Goal: Ask a question: Seek information or help from site administrators or community

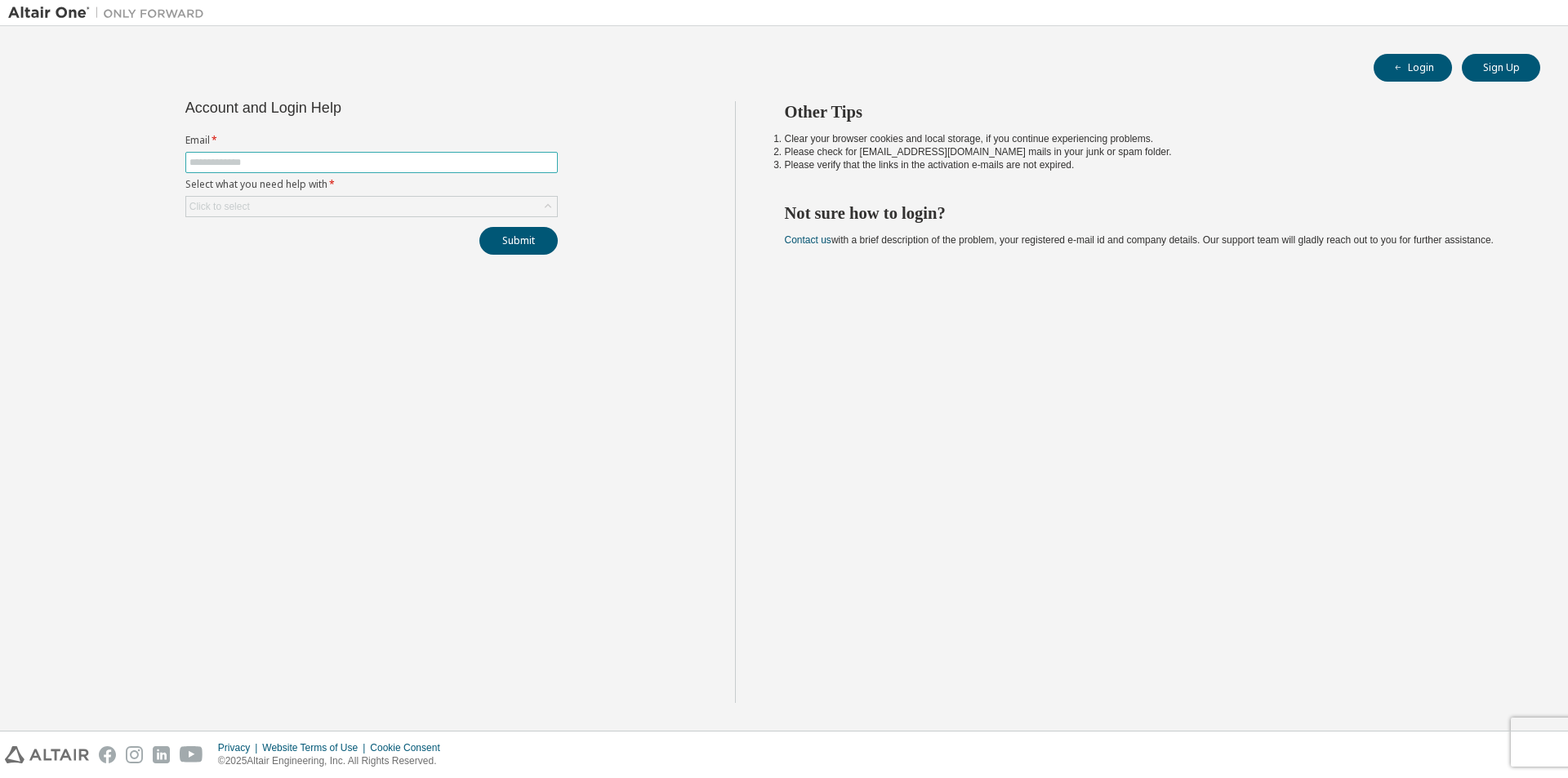
click at [257, 164] on input "text" at bounding box center [371, 162] width 364 height 13
click at [236, 161] on input "text" at bounding box center [371, 162] width 364 height 13
type input "**********"
click at [296, 202] on div "Click to select" at bounding box center [371, 207] width 371 height 20
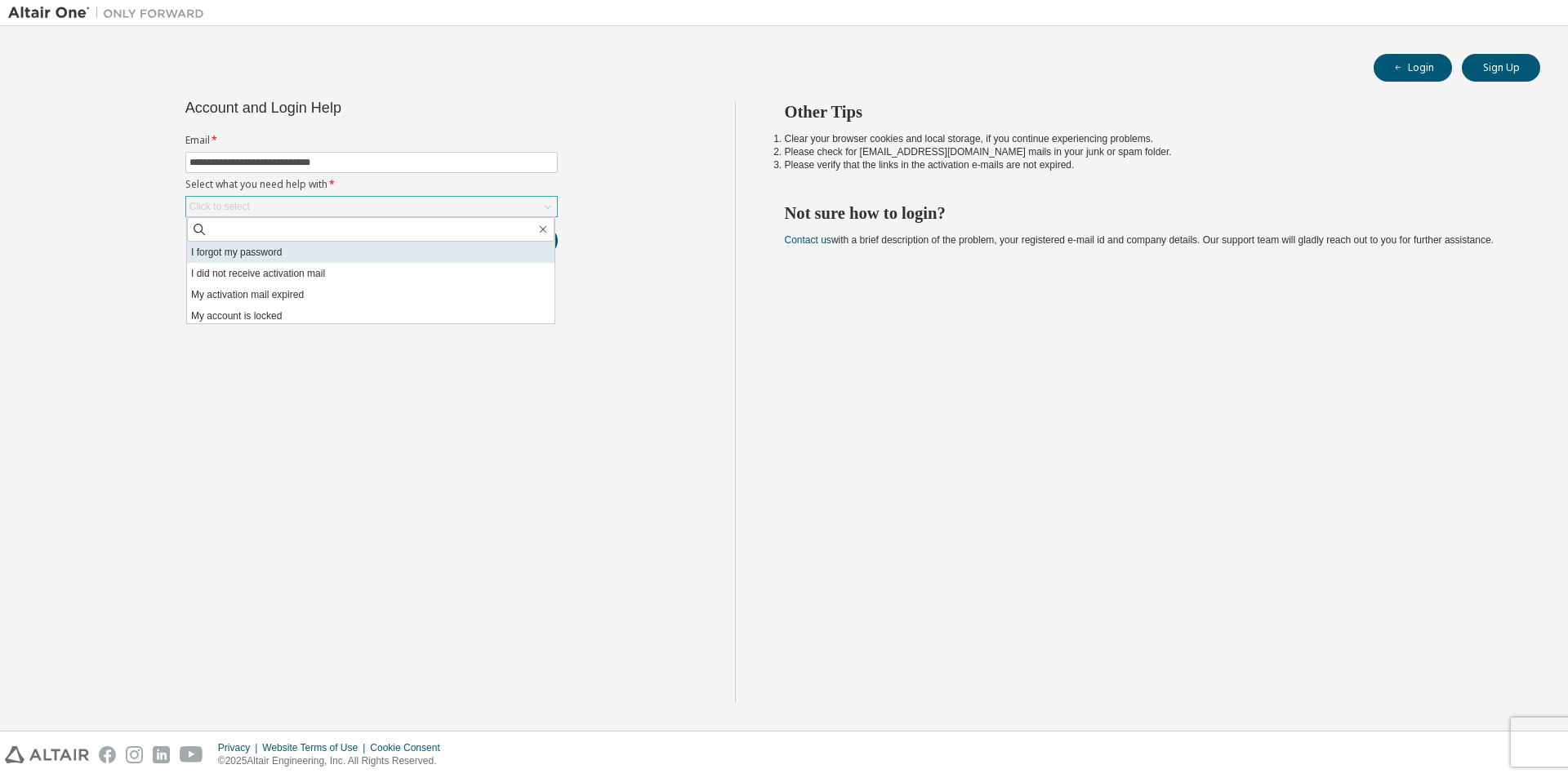
click at [338, 258] on li "I forgot my password" at bounding box center [371, 253] width 367 height 21
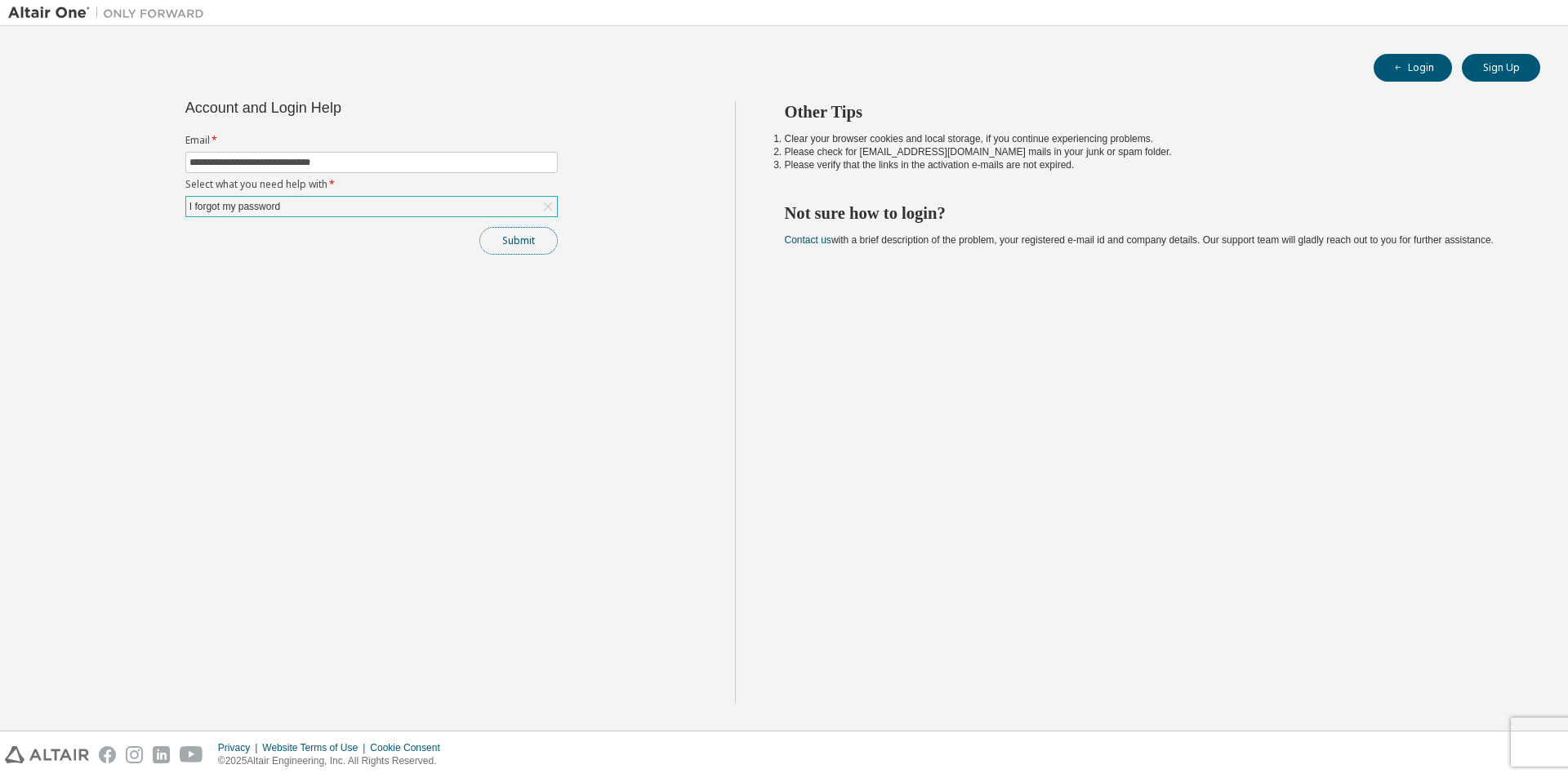
click at [513, 236] on button "Submit" at bounding box center [518, 241] width 78 height 28
click at [1532, 731] on icon "button" at bounding box center [1533, 734] width 6 height 6
click at [494, 248] on button "Submit" at bounding box center [518, 241] width 78 height 28
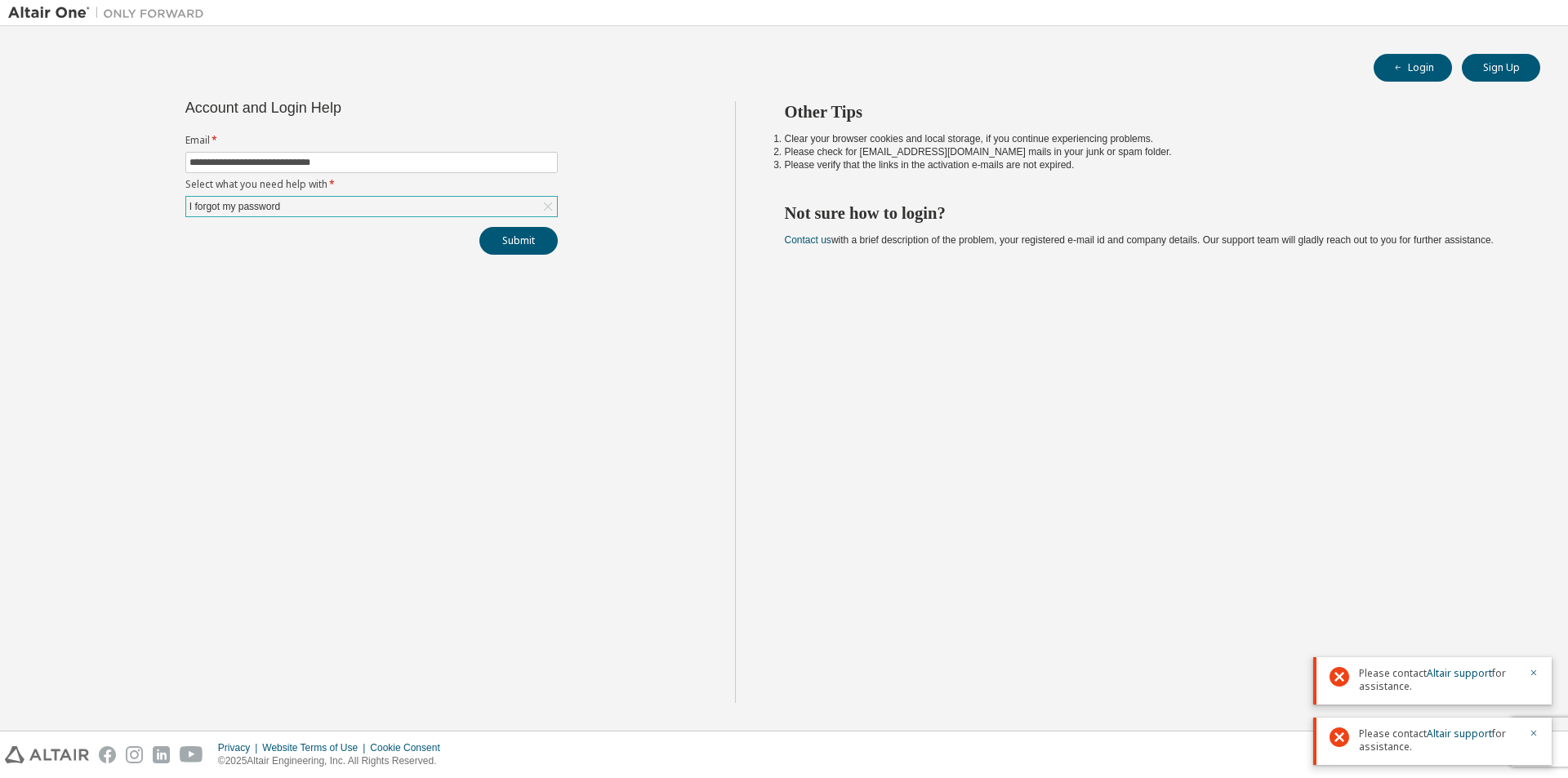
click at [1538, 673] on div "Please contact Altair support for assistance." at bounding box center [1433, 681] width 239 height 48
click at [1533, 674] on icon "button" at bounding box center [1533, 673] width 10 height 10
click at [1532, 731] on icon "button" at bounding box center [1533, 734] width 6 height 6
click at [346, 207] on div "I forgot my password" at bounding box center [371, 207] width 371 height 20
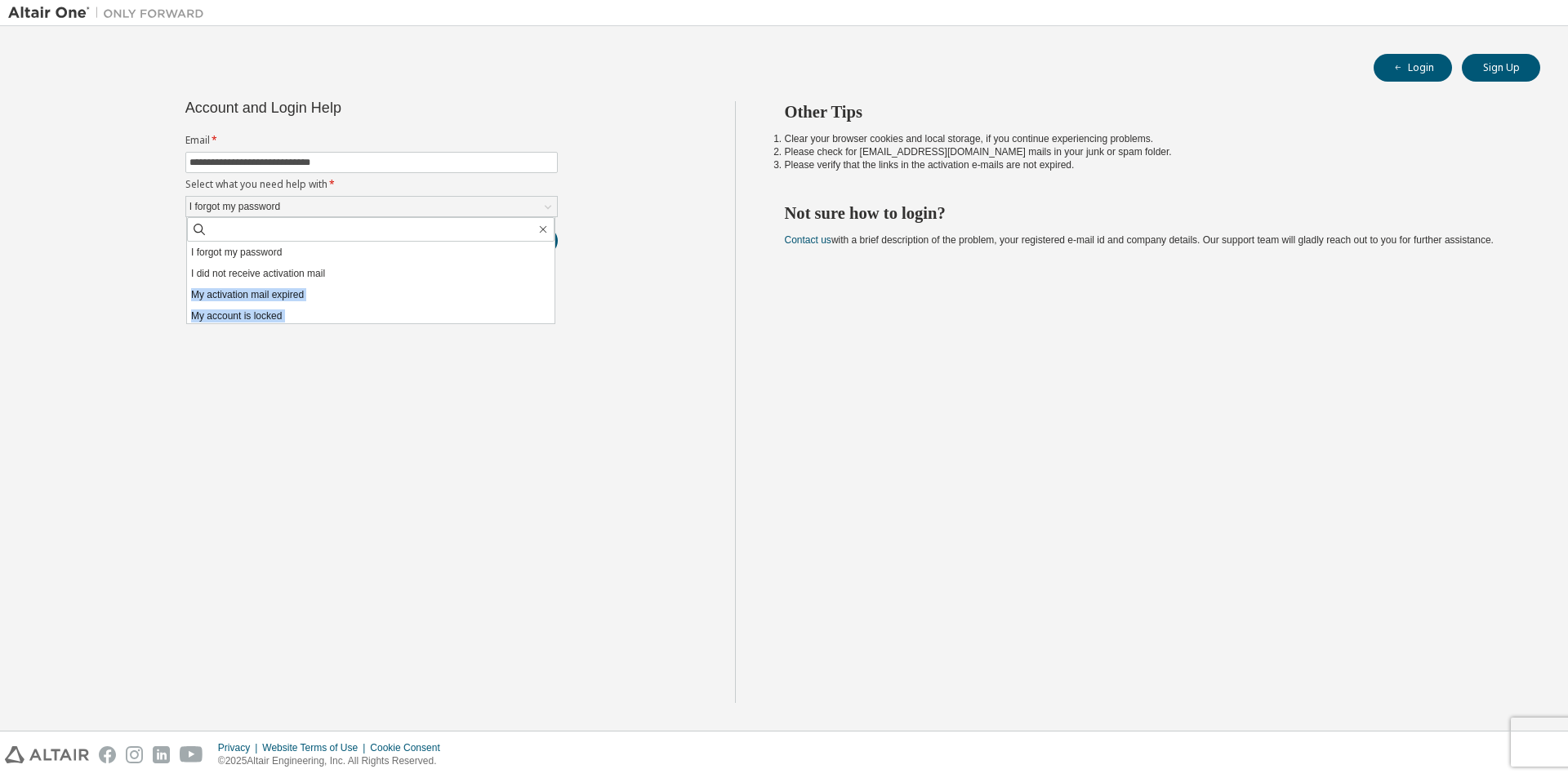
scroll to position [46, 0]
drag, startPoint x: 428, startPoint y: 274, endPoint x: 329, endPoint y: 487, distance: 234.9
click at [329, 487] on div "**********" at bounding box center [371, 402] width 727 height 602
click at [231, 312] on li "I don't know but can't login" at bounding box center [371, 313] width 367 height 21
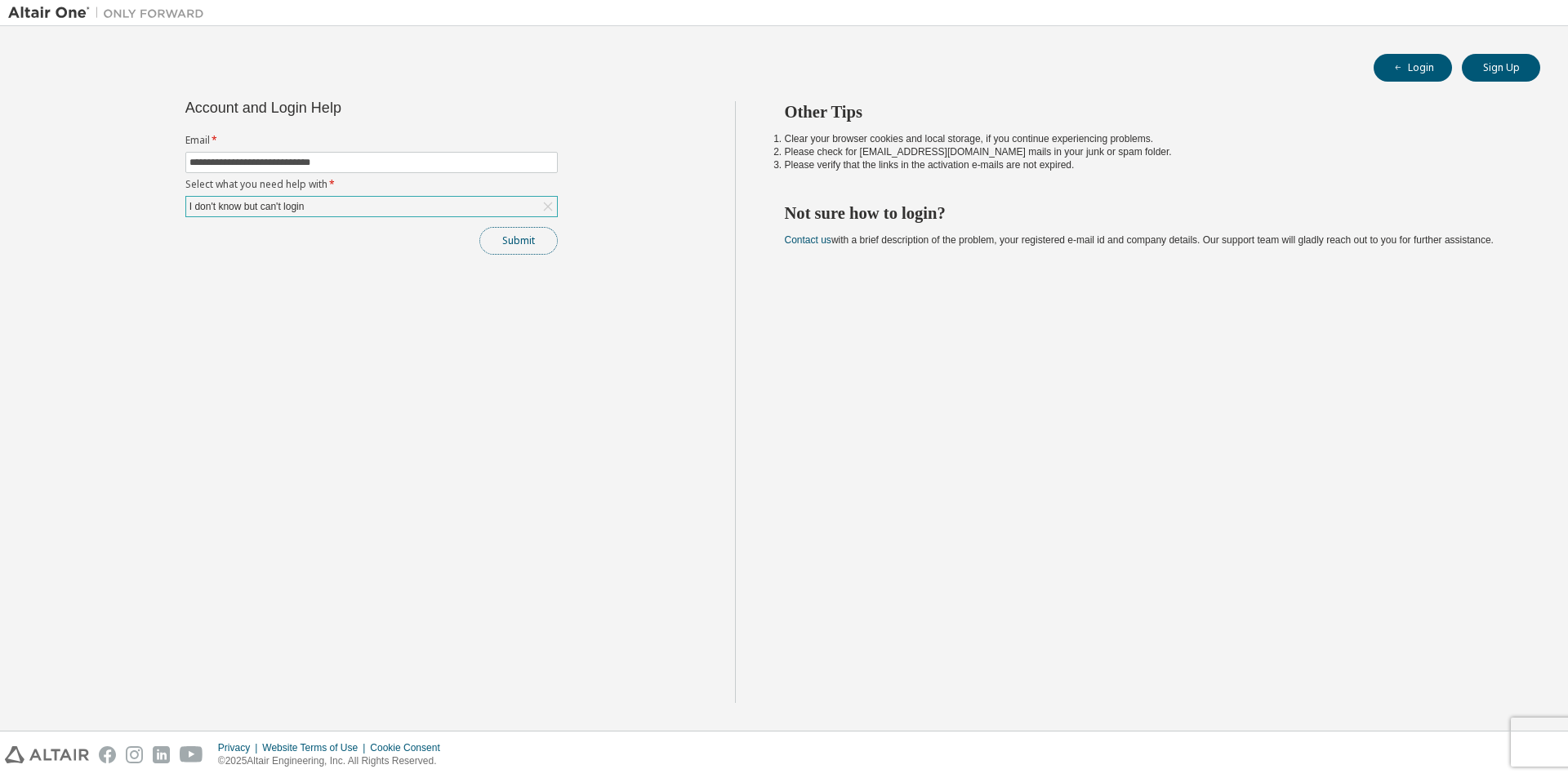
click at [520, 240] on button "Submit" at bounding box center [518, 241] width 78 height 28
click at [1393, 749] on span "Please contact Altair support for assistance." at bounding box center [1439, 741] width 160 height 26
click at [1534, 731] on icon "button" at bounding box center [1533, 734] width 10 height 10
click at [995, 501] on div "Other Tips Clear your browser cookies and local storage, if you continue experi…" at bounding box center [1147, 402] width 826 height 602
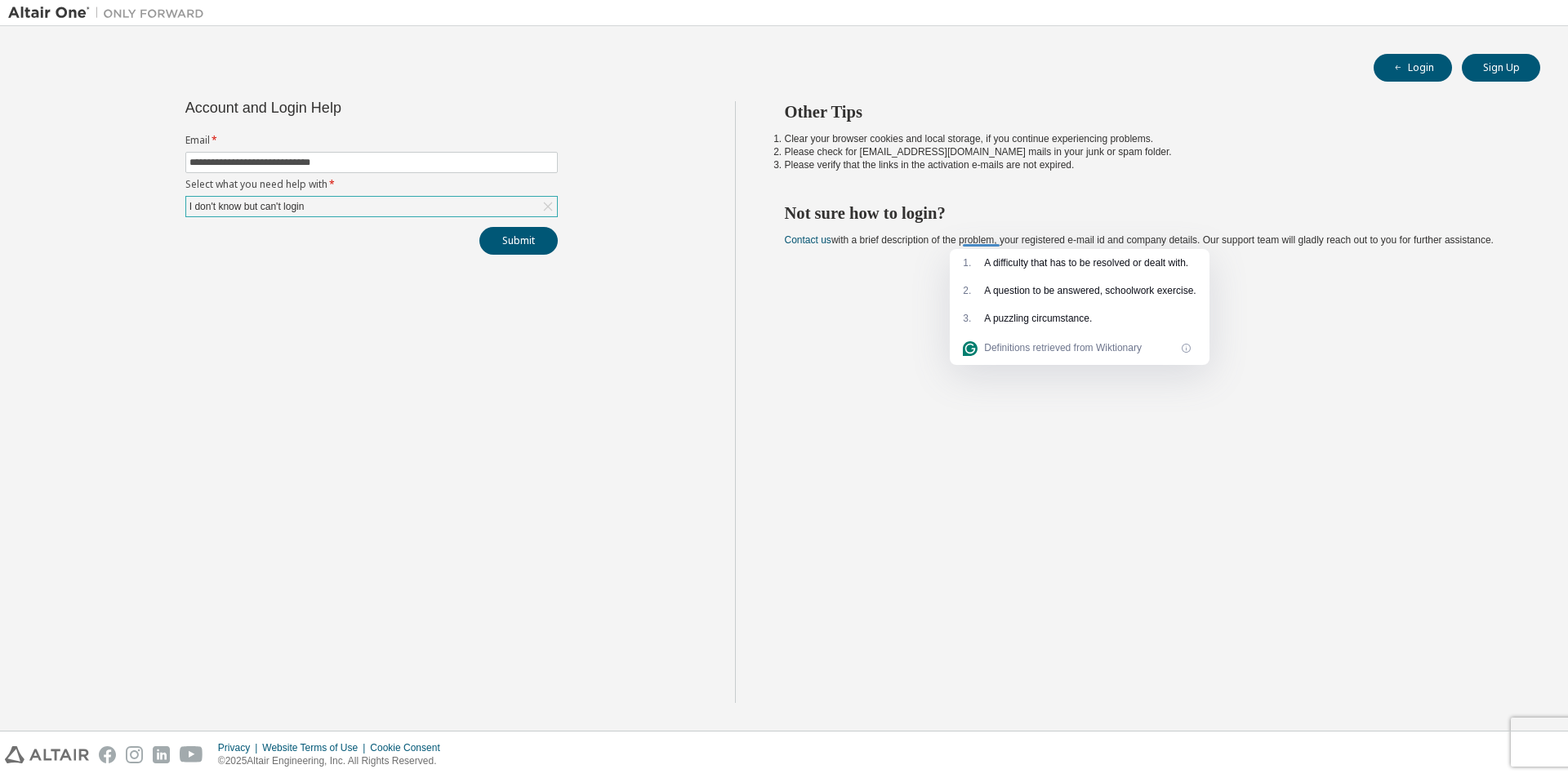
click at [770, 370] on div "Other Tips Clear your browser cookies and local storage, if you continue experi…" at bounding box center [1147, 402] width 826 height 602
click at [451, 207] on div "I don't know but can't login" at bounding box center [371, 207] width 371 height 20
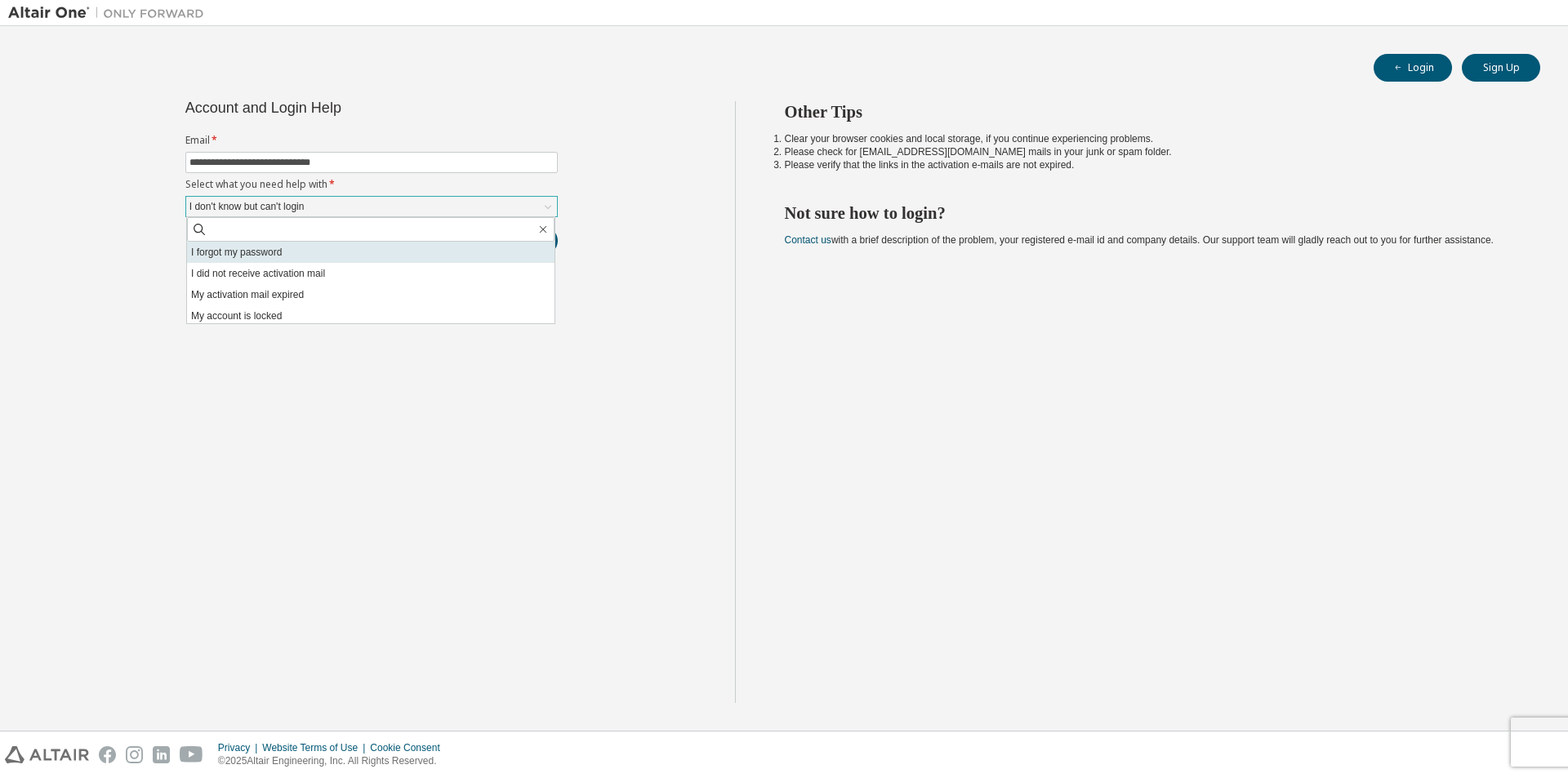
click at [321, 247] on li "I forgot my password" at bounding box center [371, 253] width 367 height 21
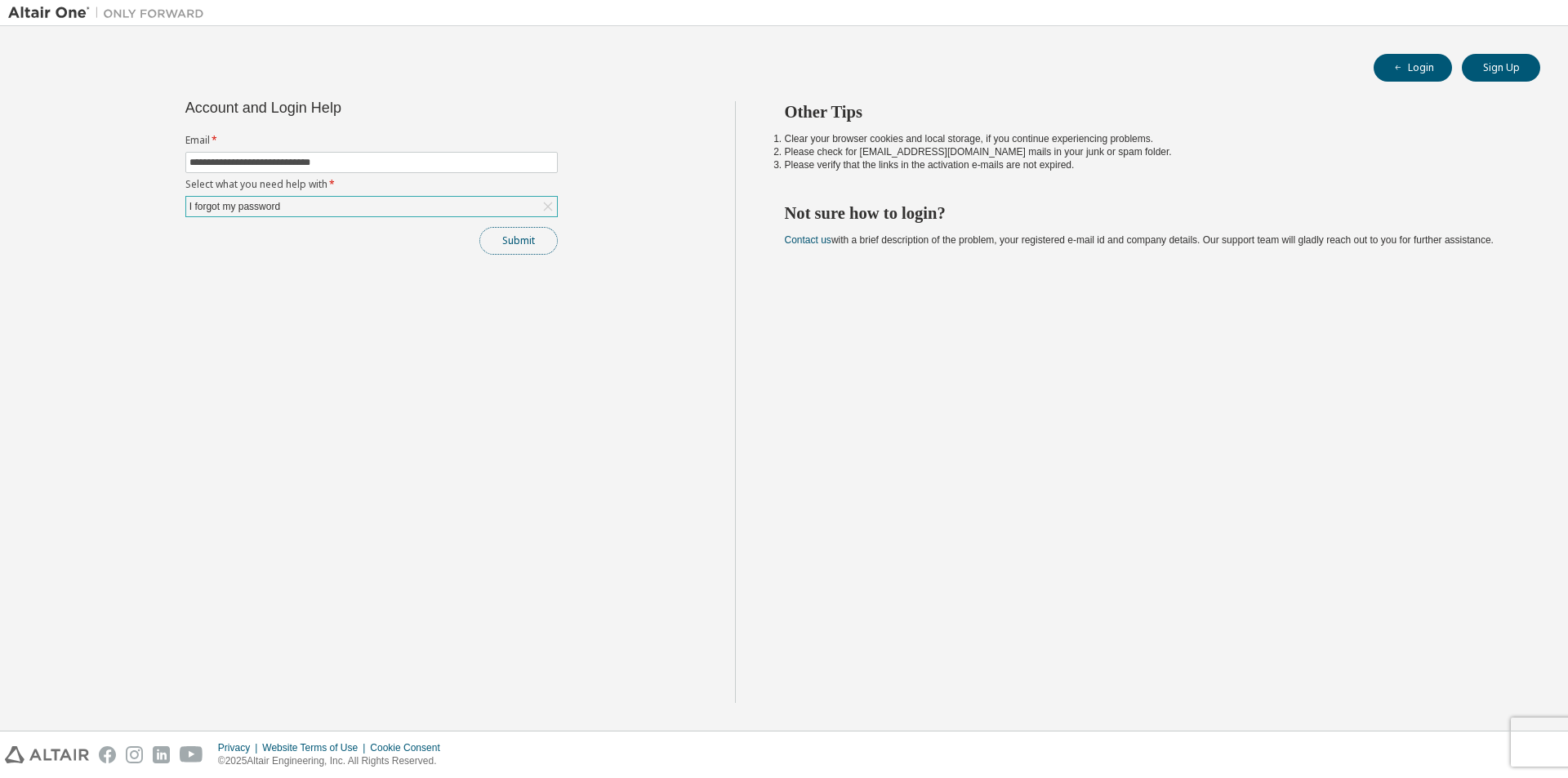
click at [502, 238] on button "Submit" at bounding box center [518, 241] width 78 height 28
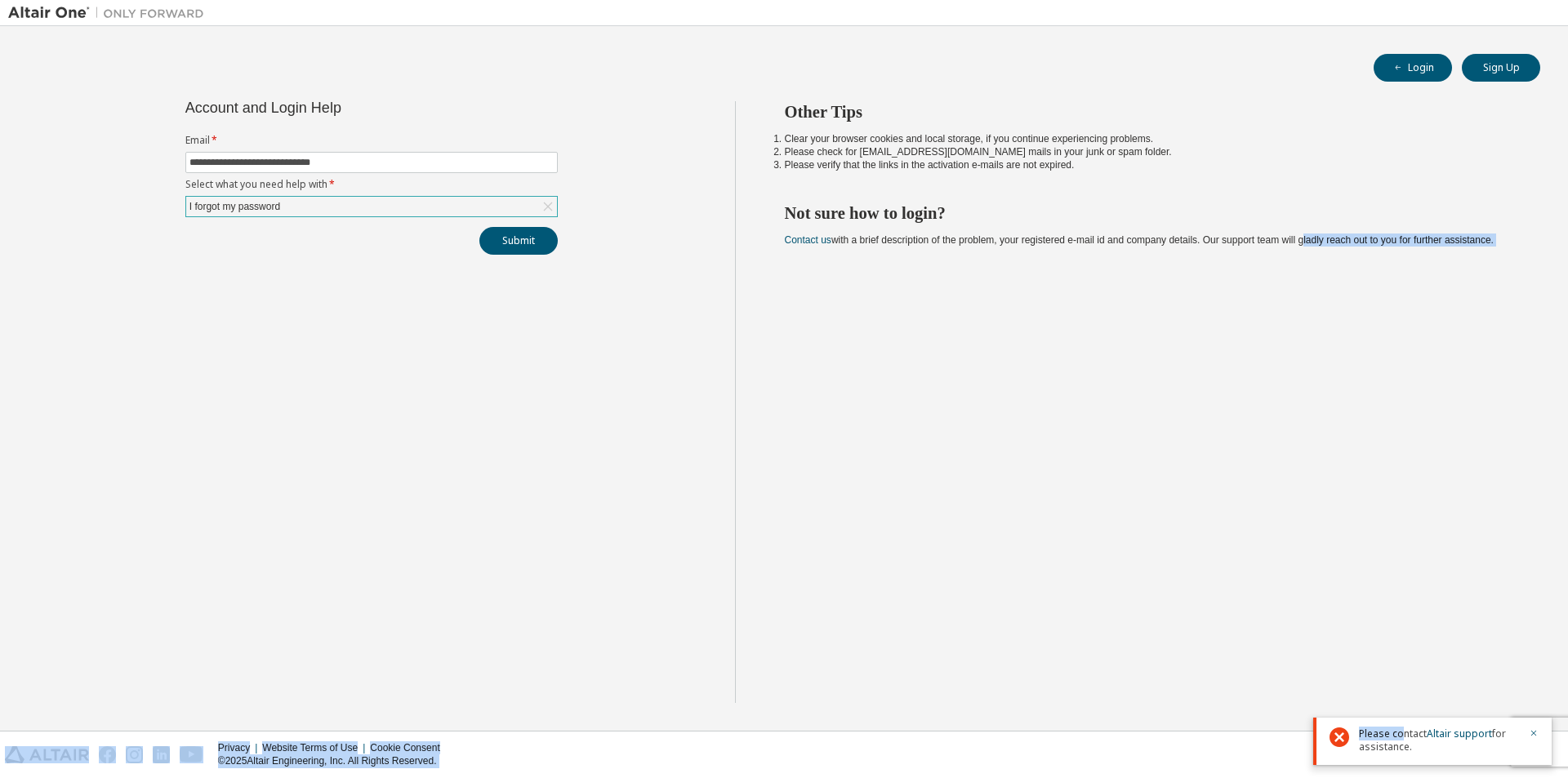
drag, startPoint x: 1400, startPoint y: 724, endPoint x: 1304, endPoint y: 644, distance: 125.0
click at [1304, 644] on body "**********" at bounding box center [784, 389] width 1568 height 778
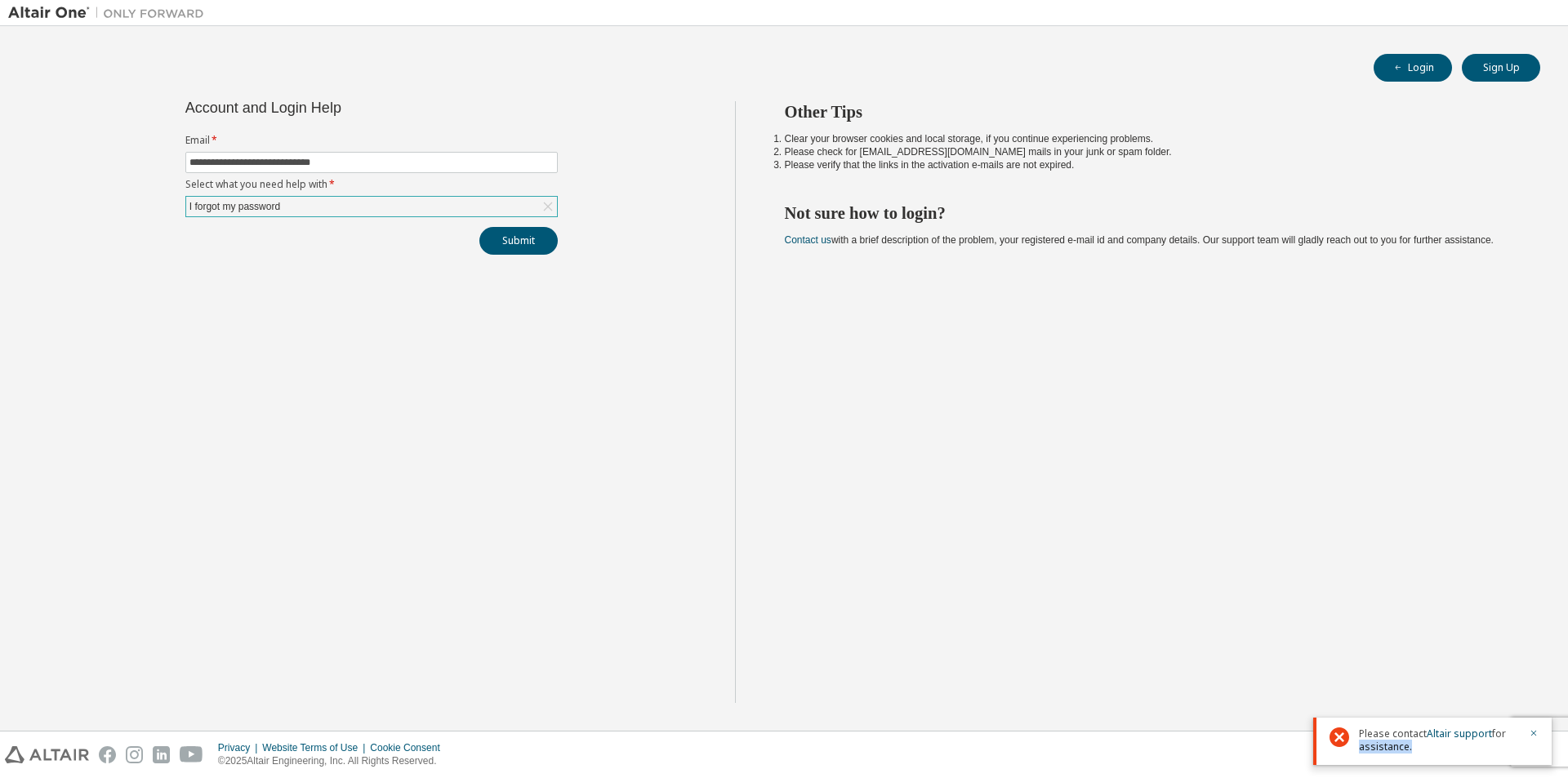
drag, startPoint x: 1539, startPoint y: 747, endPoint x: 1505, endPoint y: 734, distance: 36.4
click at [1505, 734] on div "Please contact Altair support for assistance." at bounding box center [1433, 742] width 239 height 48
click at [1407, 728] on span "Please contact Altair support for assistance." at bounding box center [1439, 741] width 160 height 26
click at [1449, 732] on link "Altair support" at bounding box center [1458, 734] width 65 height 14
click at [438, 307] on div "**********" at bounding box center [371, 402] width 727 height 602
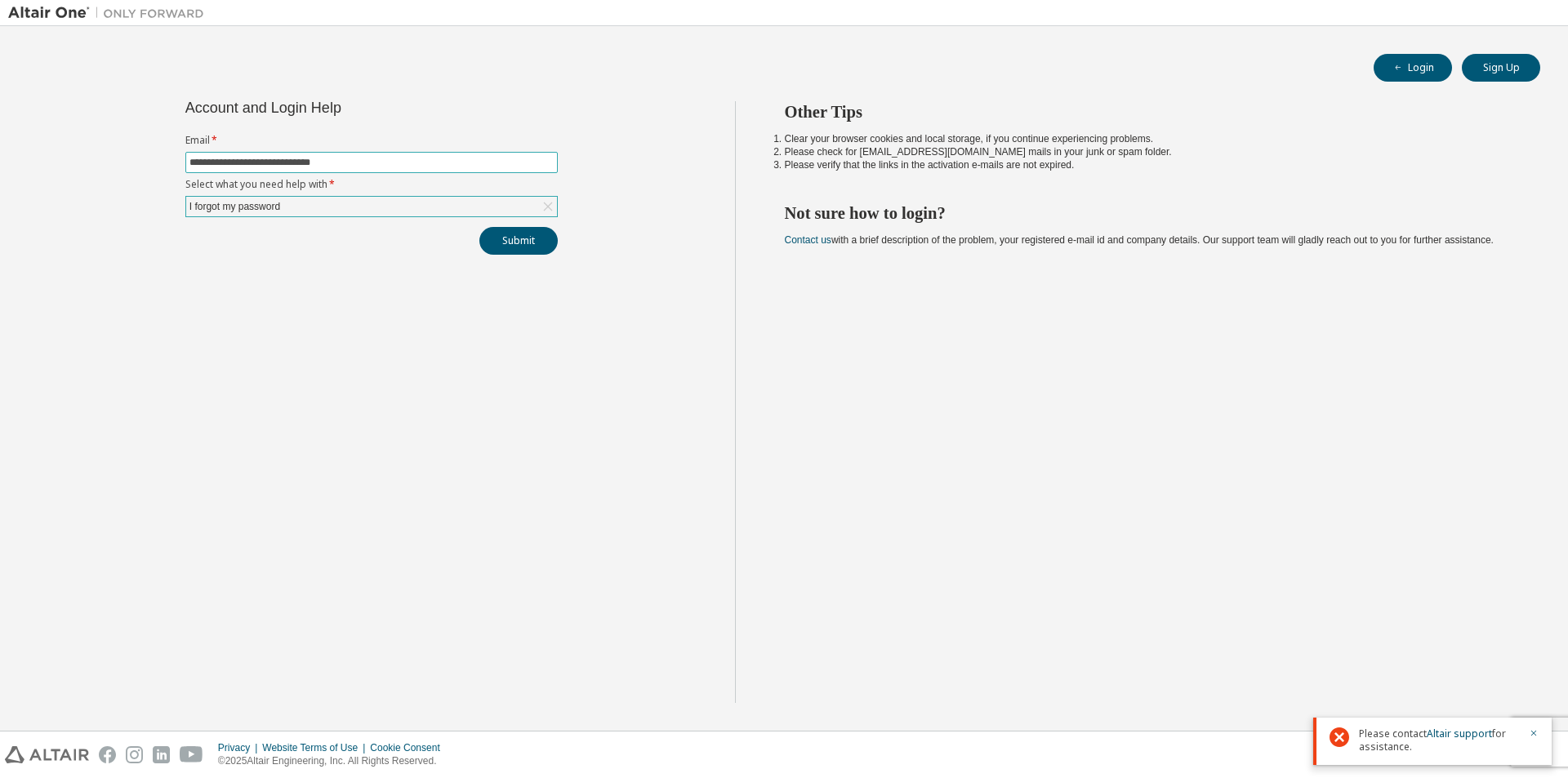
click at [306, 160] on input "**********" at bounding box center [371, 162] width 364 height 13
click at [337, 163] on input "**********" at bounding box center [371, 162] width 364 height 13
click at [17, 327] on div "**********" at bounding box center [371, 402] width 727 height 602
click at [400, 222] on div "**********" at bounding box center [371, 178] width 392 height 153
click at [384, 211] on div "I forgot my password" at bounding box center [371, 207] width 371 height 20
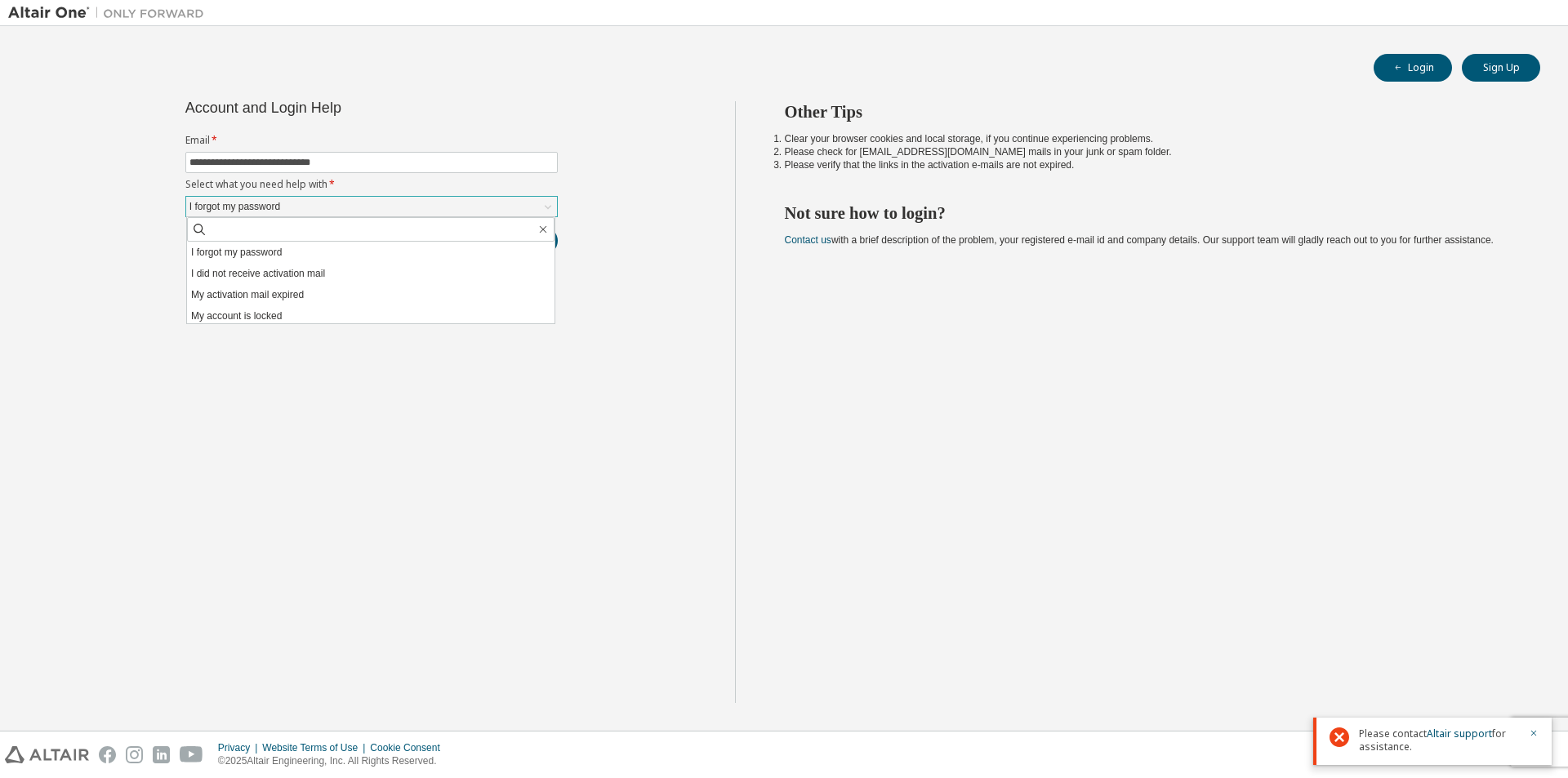
click at [384, 211] on div "I forgot my password" at bounding box center [371, 207] width 371 height 20
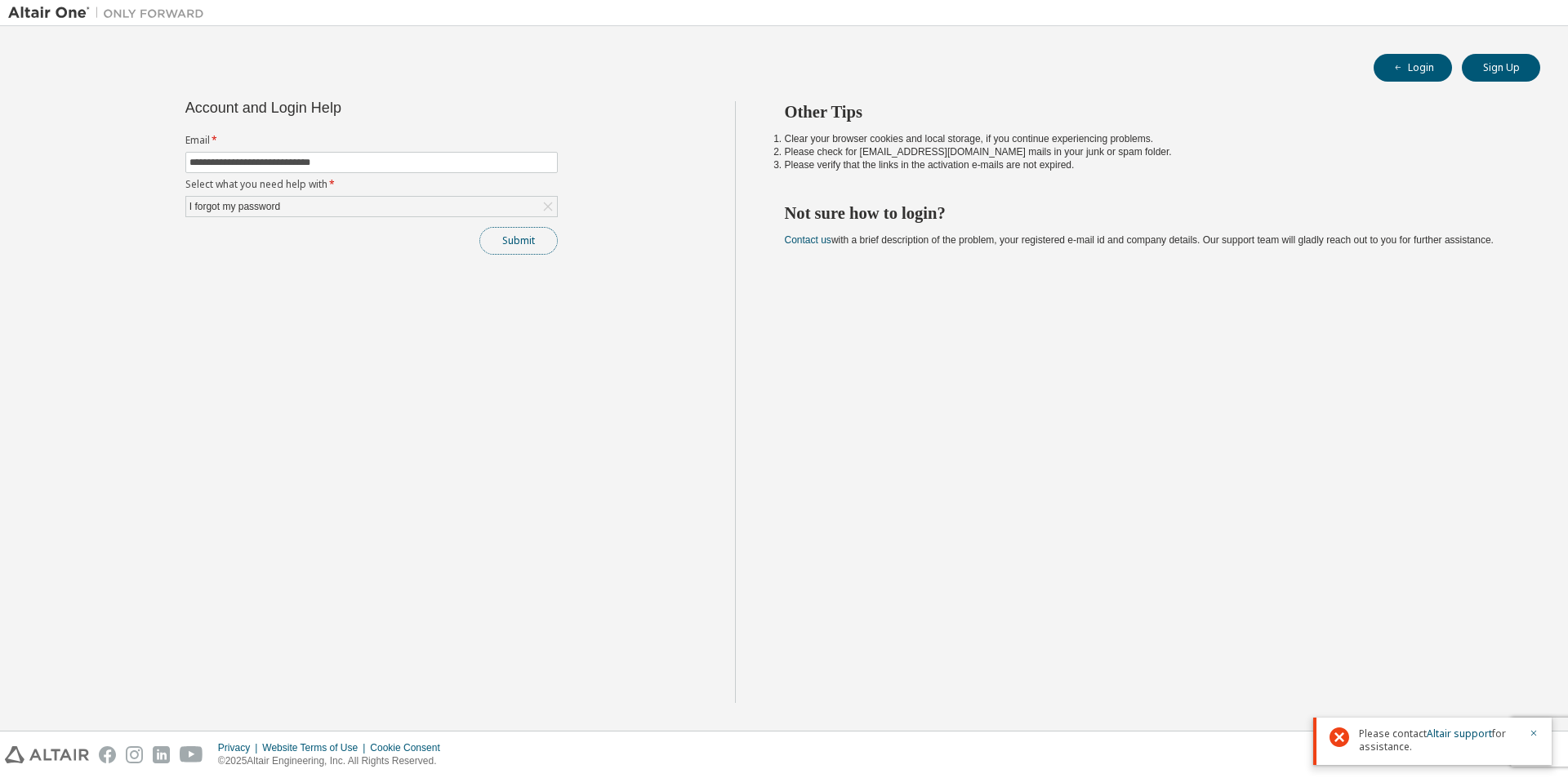
click at [525, 240] on button "Submit" at bounding box center [518, 241] width 78 height 28
click at [1532, 671] on icon "button" at bounding box center [1533, 673] width 6 height 6
click at [1531, 732] on icon "button" at bounding box center [1533, 734] width 10 height 10
click at [517, 265] on div "**********" at bounding box center [371, 402] width 727 height 602
click at [514, 244] on button "Submit" at bounding box center [518, 241] width 78 height 28
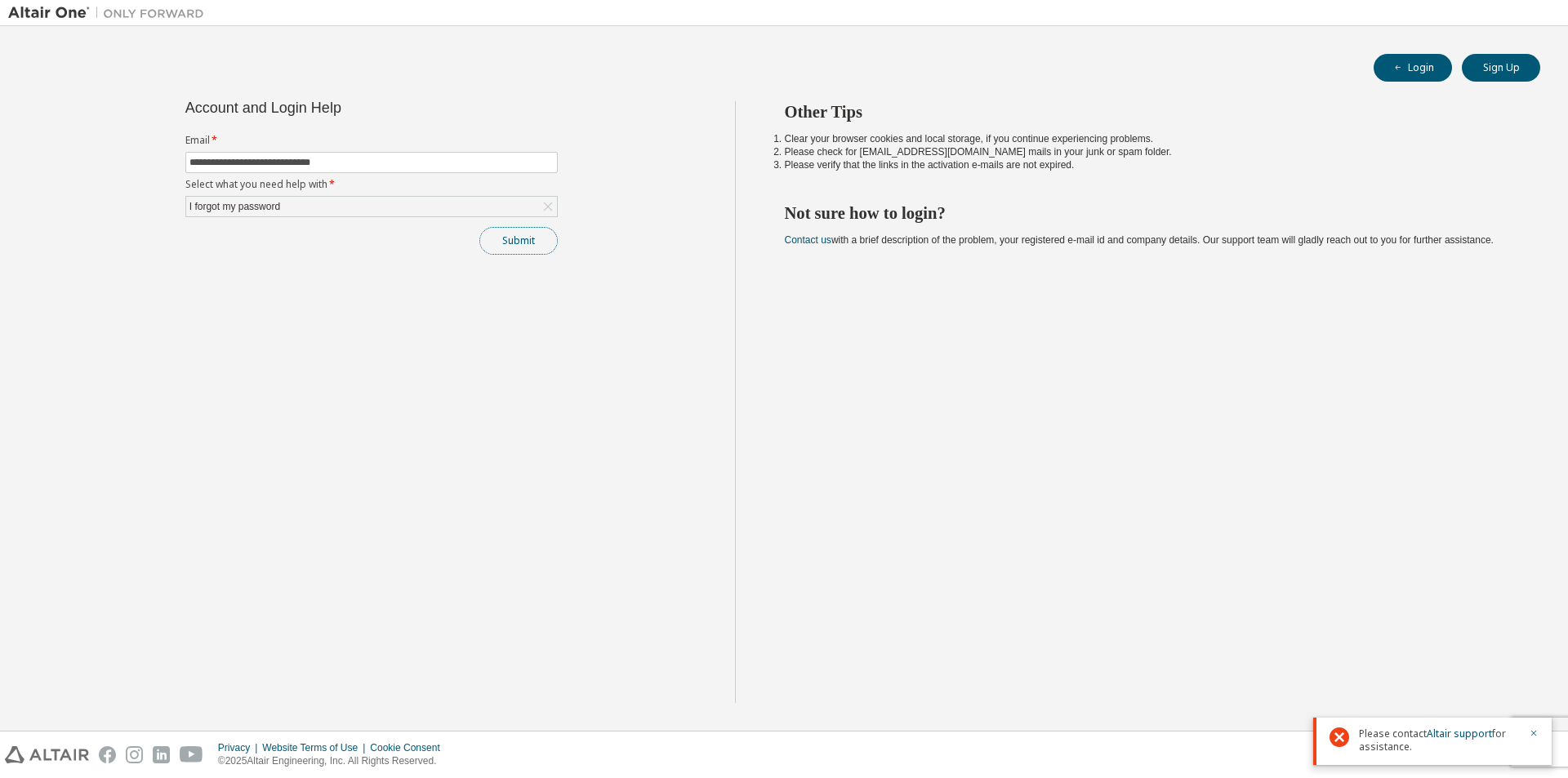
click at [518, 242] on button "Submit" at bounding box center [518, 241] width 78 height 28
click at [1405, 682] on span "Please contact Altair support for assistance." at bounding box center [1439, 680] width 160 height 26
click at [1409, 682] on span "Please contact Altair support for assistance." at bounding box center [1439, 680] width 160 height 26
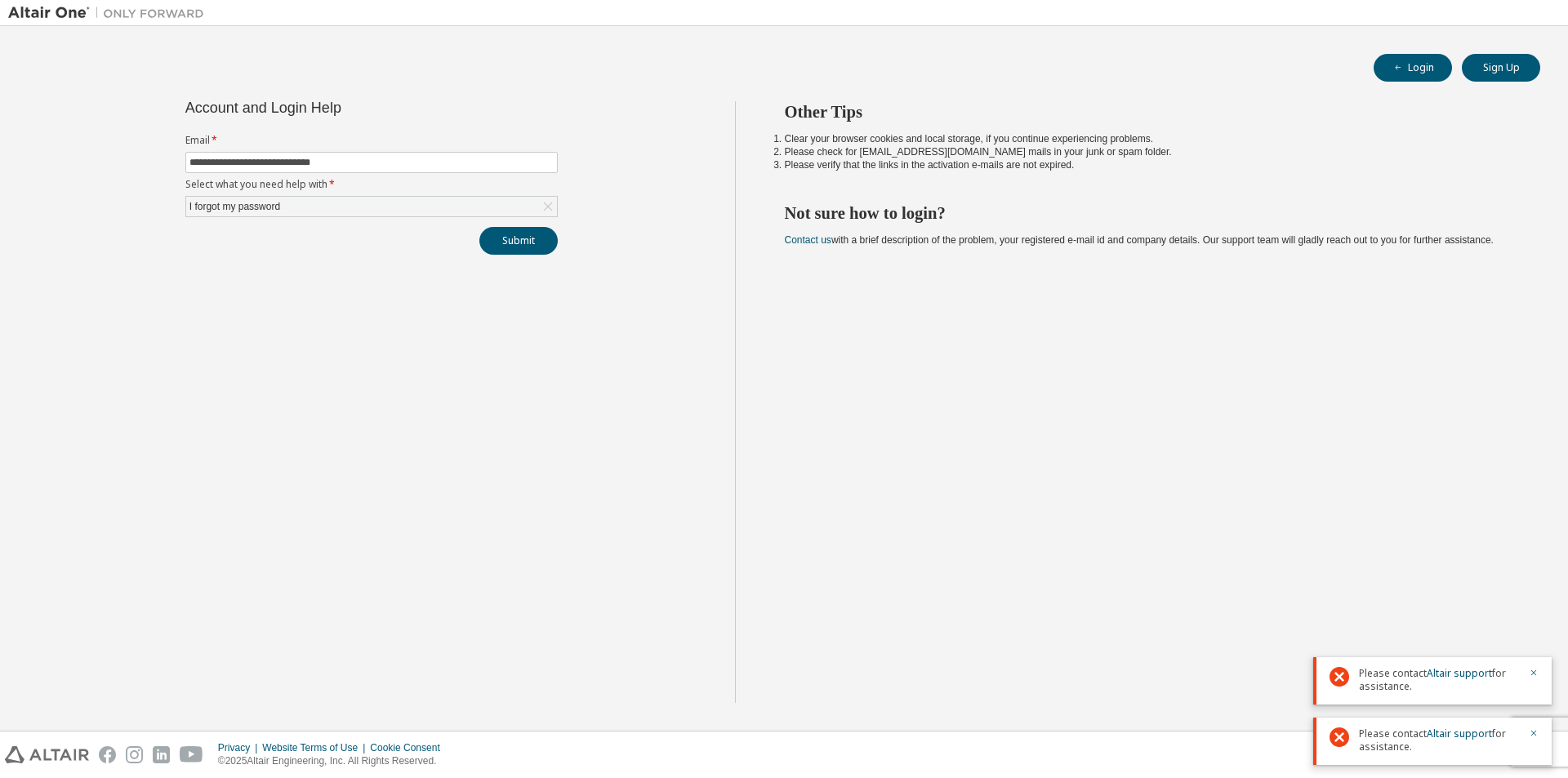
drag, startPoint x: 1413, startPoint y: 687, endPoint x: 1358, endPoint y: 671, distance: 57.3
click at [1358, 671] on div "Please contact Altair support for assistance." at bounding box center [1433, 681] width 239 height 48
click at [502, 232] on button "Submit" at bounding box center [518, 241] width 78 height 28
click at [548, 248] on button "Submit" at bounding box center [518, 241] width 78 height 28
click at [524, 244] on button "Submit" at bounding box center [518, 241] width 78 height 28
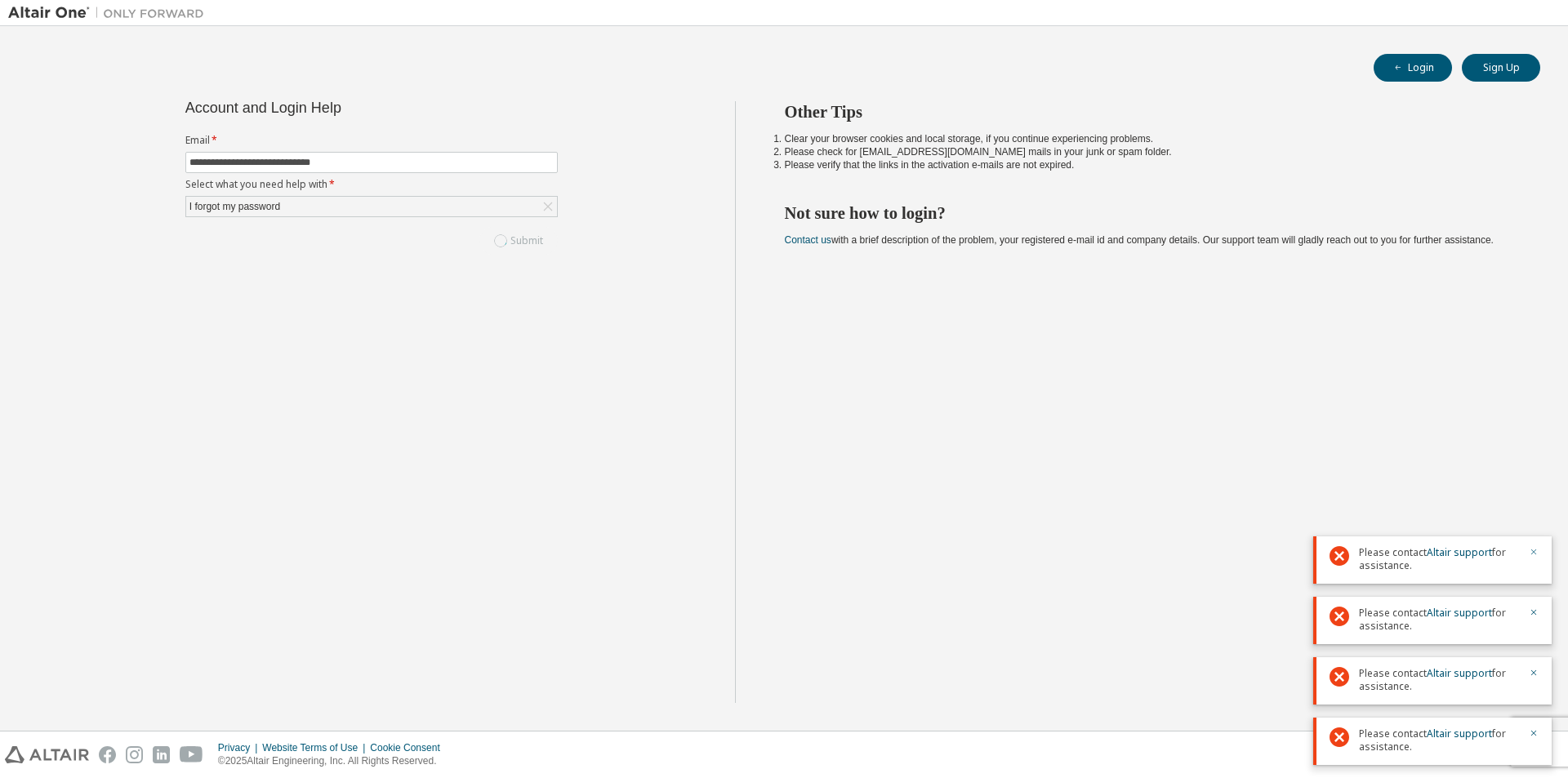
click at [1534, 550] on icon "button" at bounding box center [1533, 552] width 10 height 10
click at [1531, 612] on icon "button" at bounding box center [1533, 613] width 10 height 10
click at [1530, 610] on icon "button" at bounding box center [1533, 613] width 10 height 10
click at [1532, 670] on icon "button" at bounding box center [1533, 673] width 10 height 10
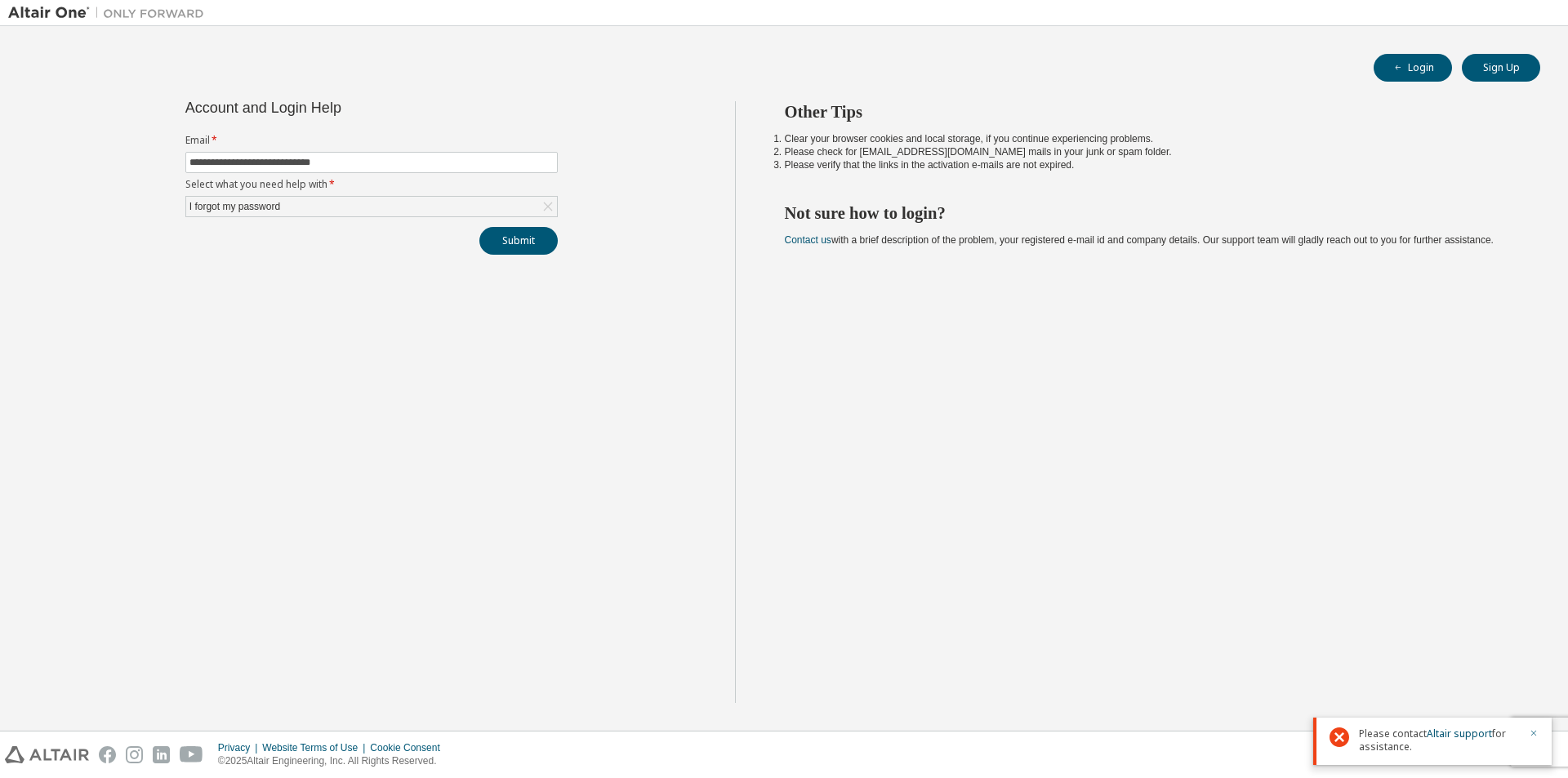
click at [1533, 733] on icon "button" at bounding box center [1533, 734] width 10 height 10
click at [438, 403] on div "**********" at bounding box center [371, 402] width 727 height 602
click at [356, 343] on div "**********" at bounding box center [371, 402] width 727 height 602
click at [533, 249] on button "Submit" at bounding box center [518, 241] width 78 height 28
click at [540, 243] on button "Submit" at bounding box center [518, 241] width 78 height 28
